Goal: Information Seeking & Learning: Learn about a topic

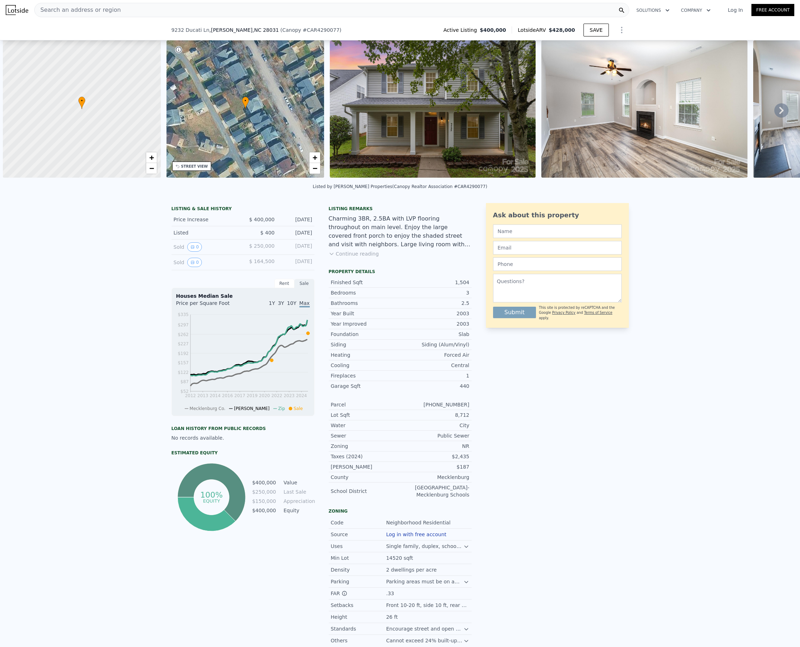
select select "30"
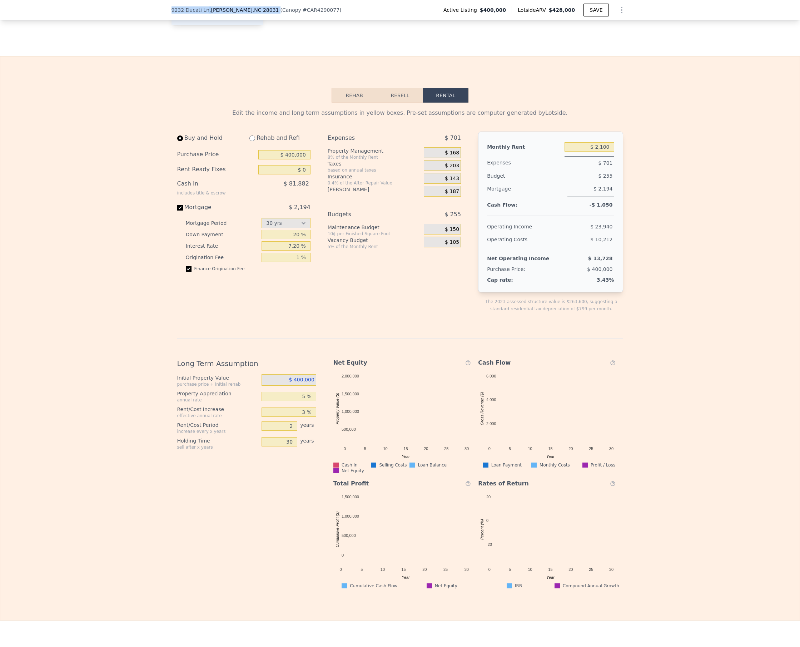
click at [246, 14] on div "[STREET_ADDRESS] ( Canopy # CAR4290077 ) Active Listing $400,000 Lotside ARV $4…" at bounding box center [400, 10] width 457 height 20
click at [248, 10] on div "[STREET_ADDRESS][PERSON_NAME] ( Canopy # CAR4290077 )" at bounding box center [260, 9] width 176 height 7
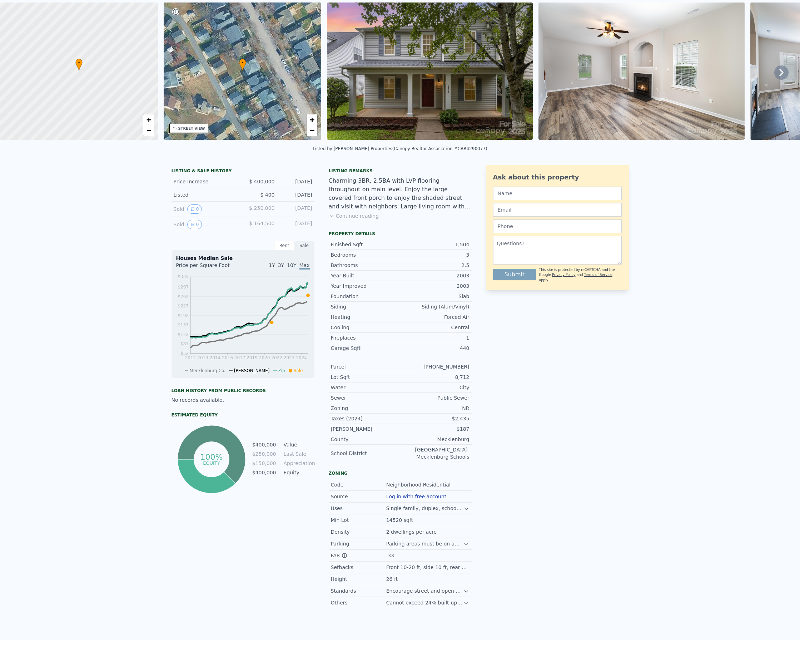
scroll to position [3, 0]
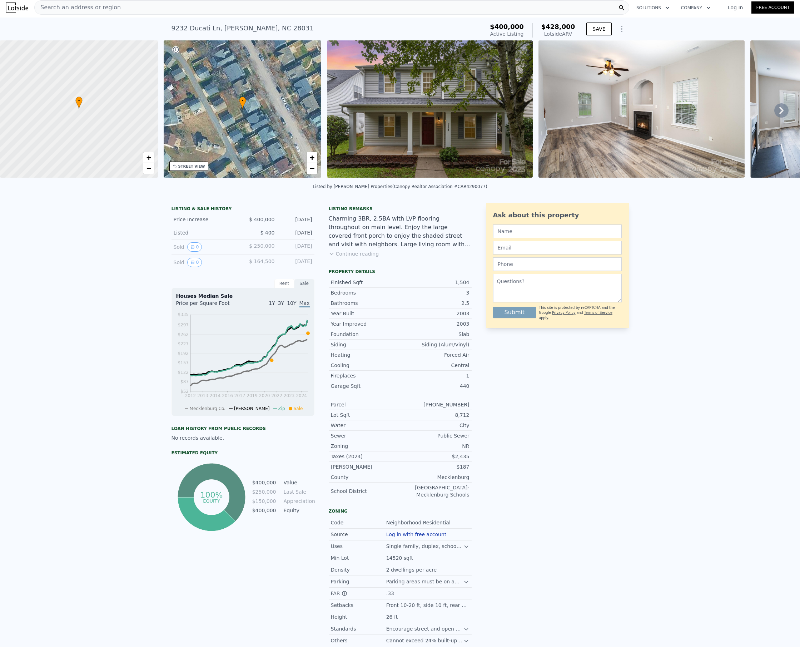
click at [220, 5] on div "Search an address or region" at bounding box center [331, 7] width 595 height 14
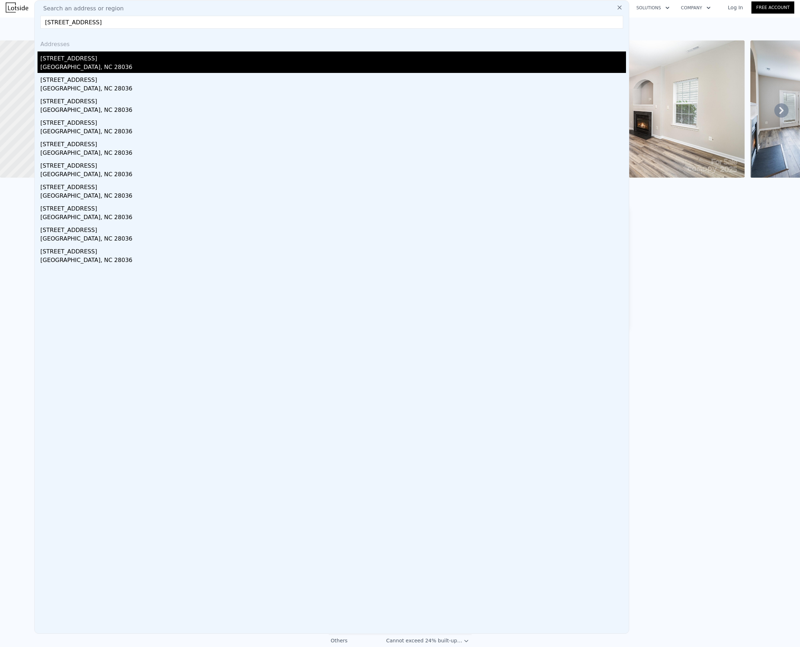
type input "[STREET_ADDRESS]"
click at [111, 71] on div "[GEOGRAPHIC_DATA], NC 28036" at bounding box center [333, 68] width 586 height 10
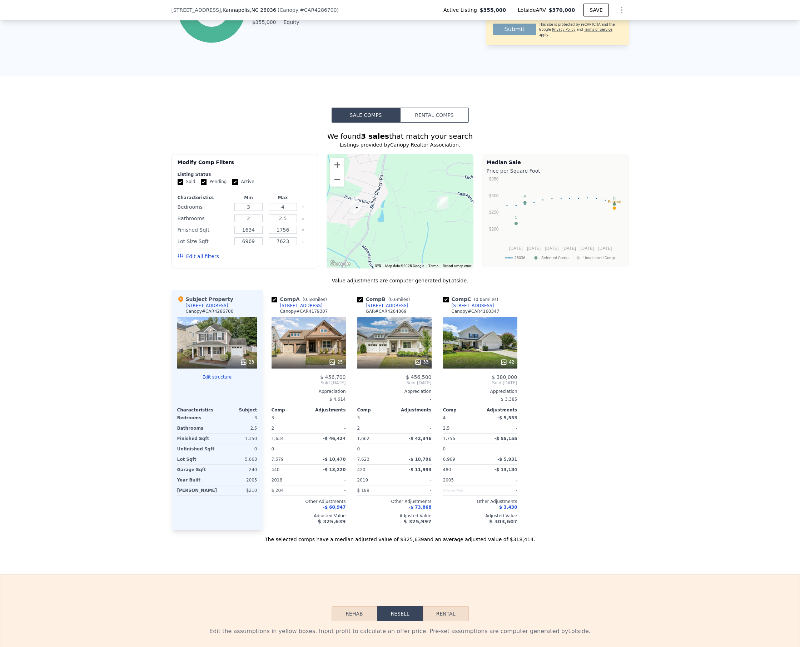
scroll to position [472, 0]
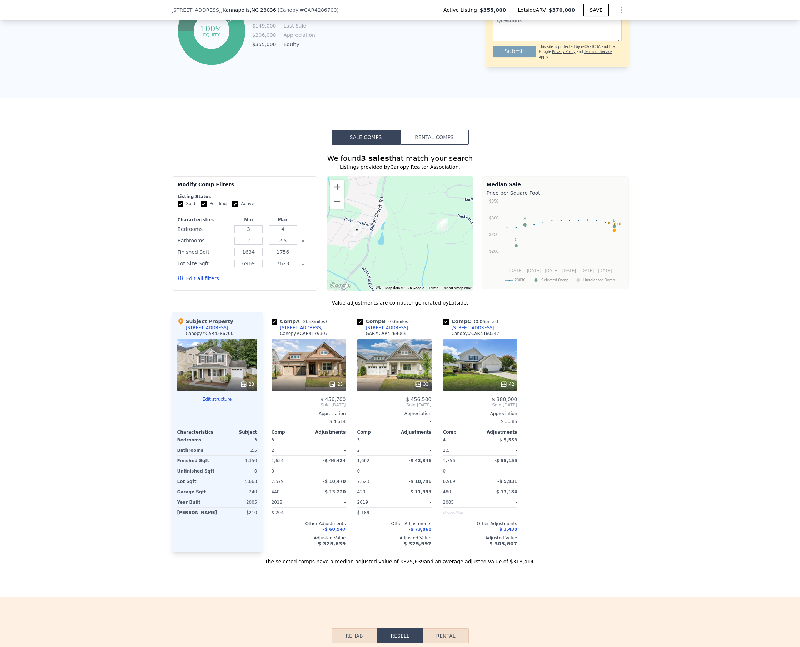
click at [415, 143] on button "Rental Comps" at bounding box center [434, 137] width 69 height 15
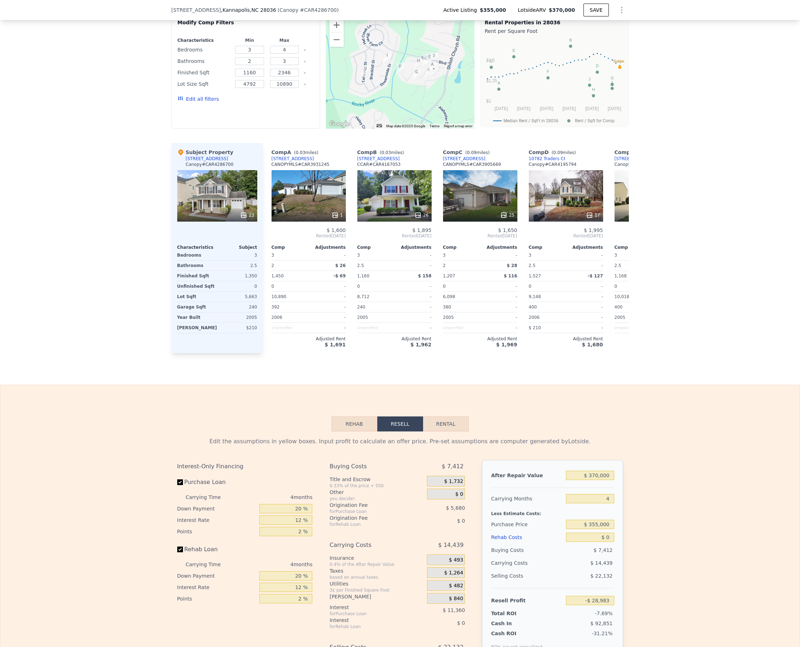
scroll to position [643, 0]
